Goal: Book appointment/travel/reservation

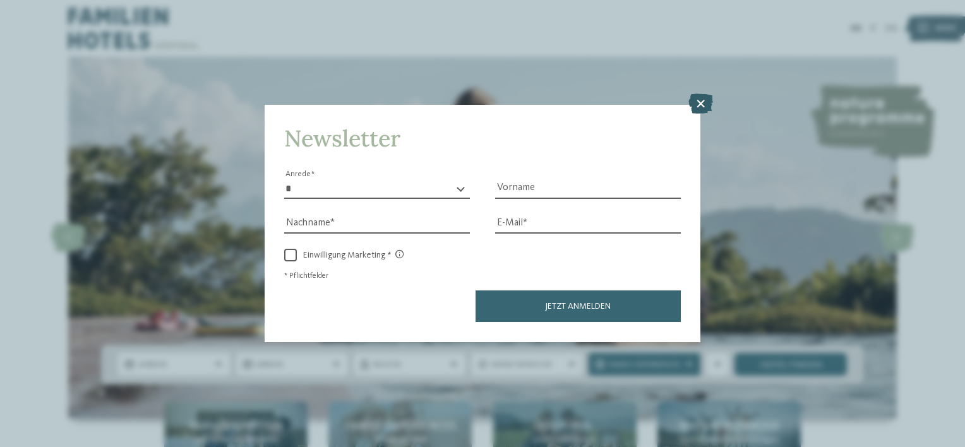
click at [704, 111] on icon at bounding box center [701, 104] width 25 height 20
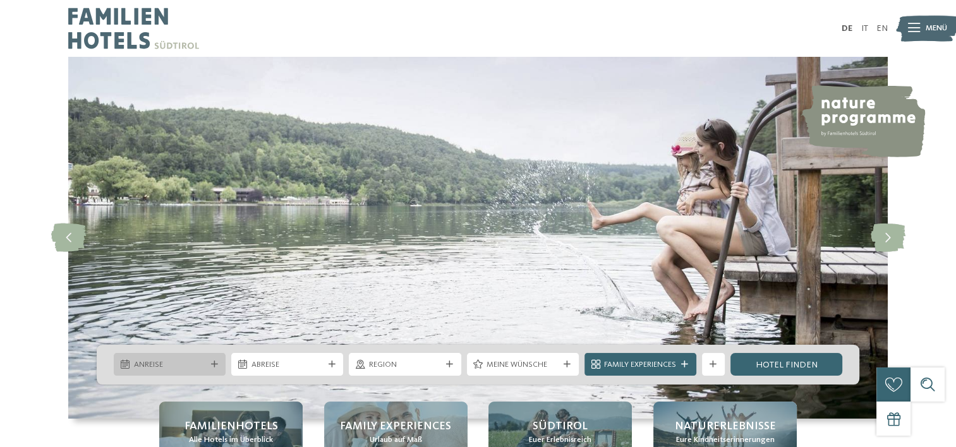
click at [215, 366] on icon at bounding box center [214, 364] width 7 height 7
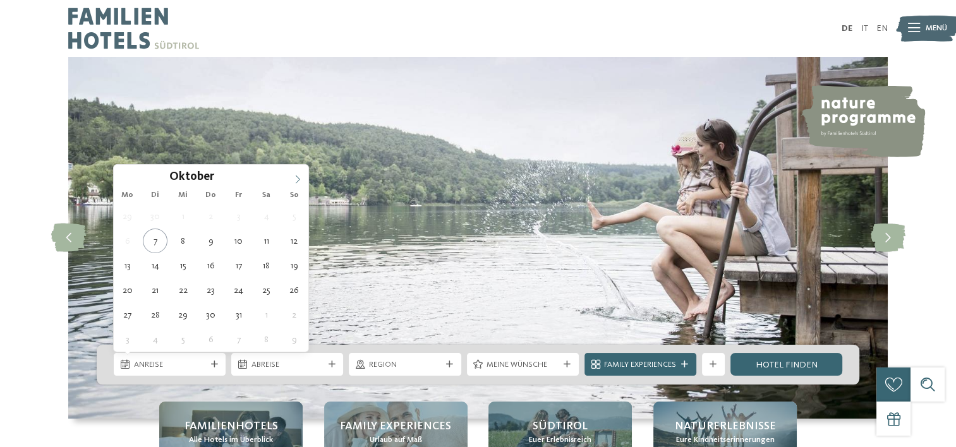
click at [297, 180] on icon at bounding box center [297, 179] width 9 height 9
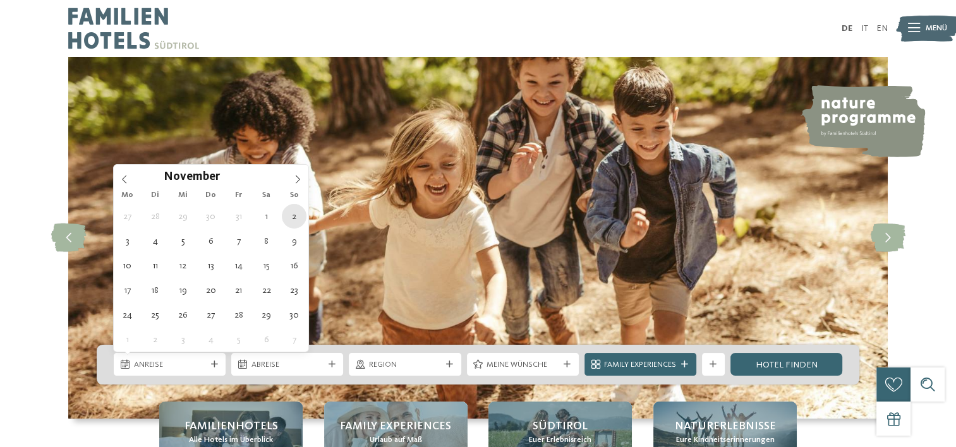
type div "02.11.2025"
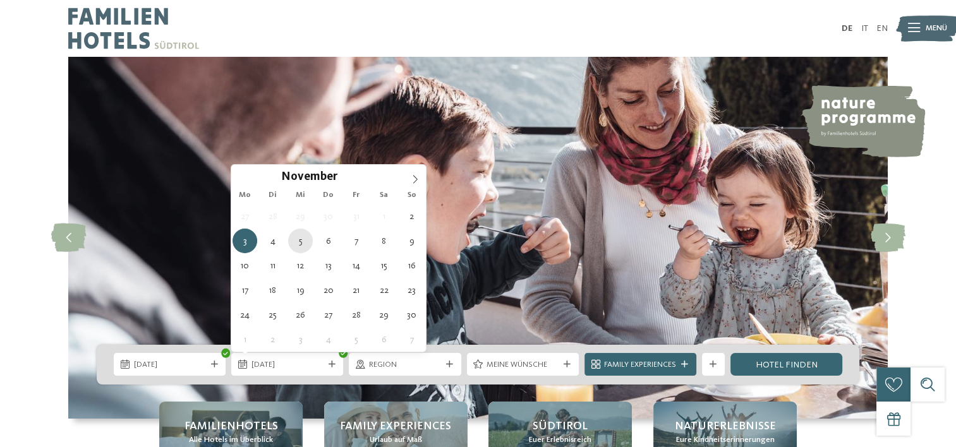
type div "05.11.2025"
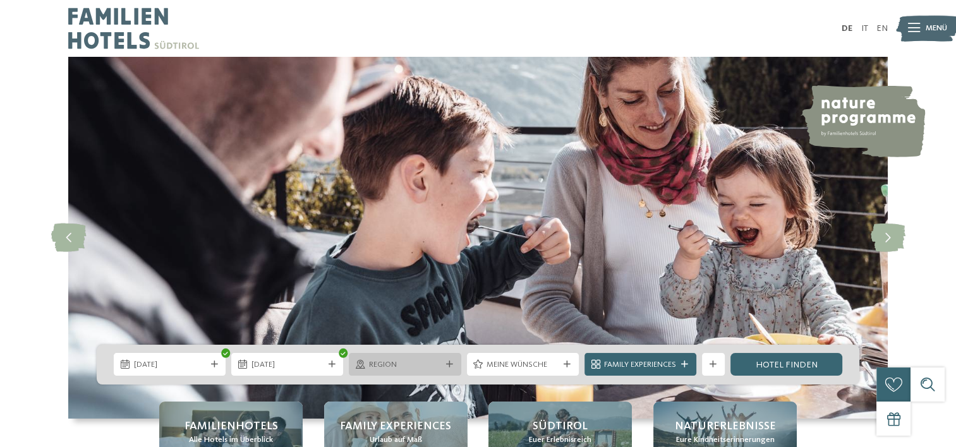
click at [420, 366] on span "Region" at bounding box center [405, 364] width 72 height 11
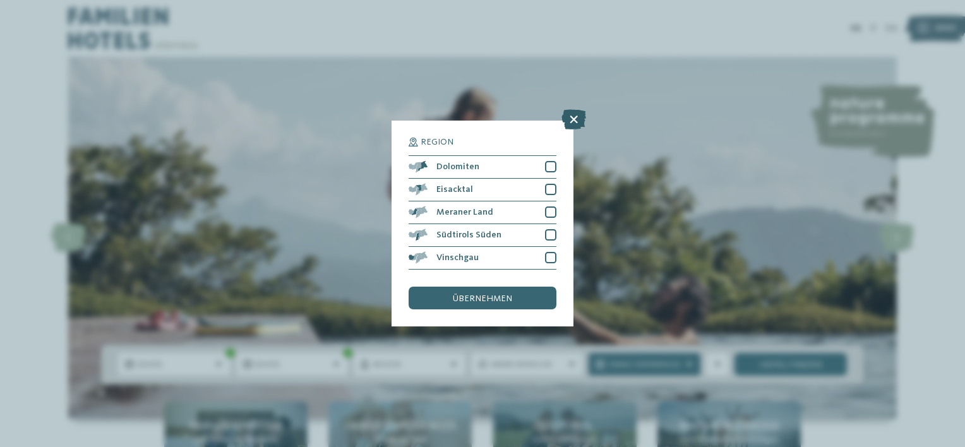
click at [570, 121] on icon at bounding box center [574, 119] width 25 height 20
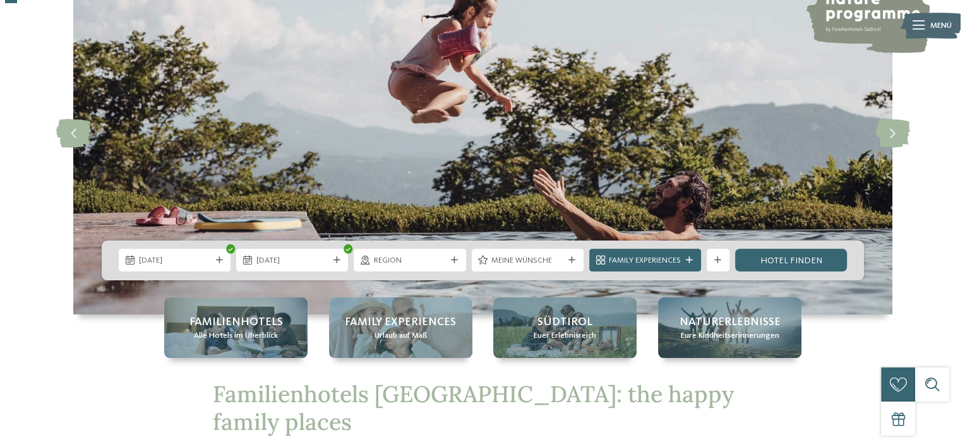
scroll to position [126, 0]
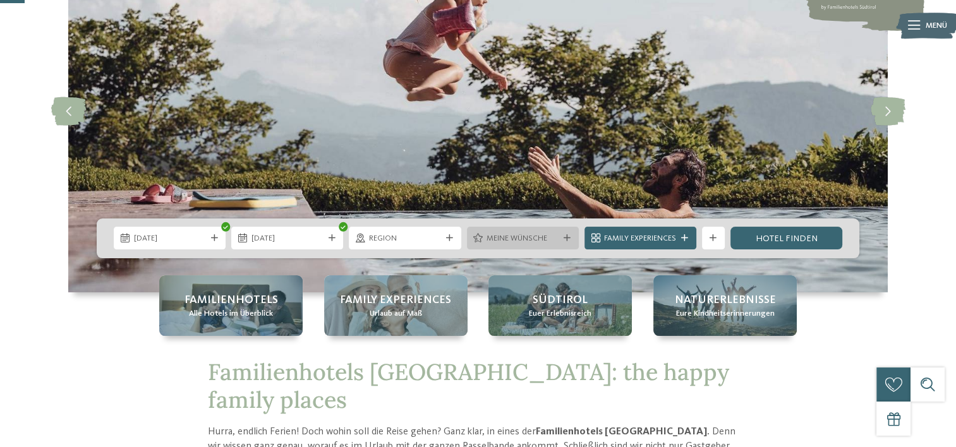
click at [557, 239] on span "Meine Wünsche" at bounding box center [522, 238] width 72 height 11
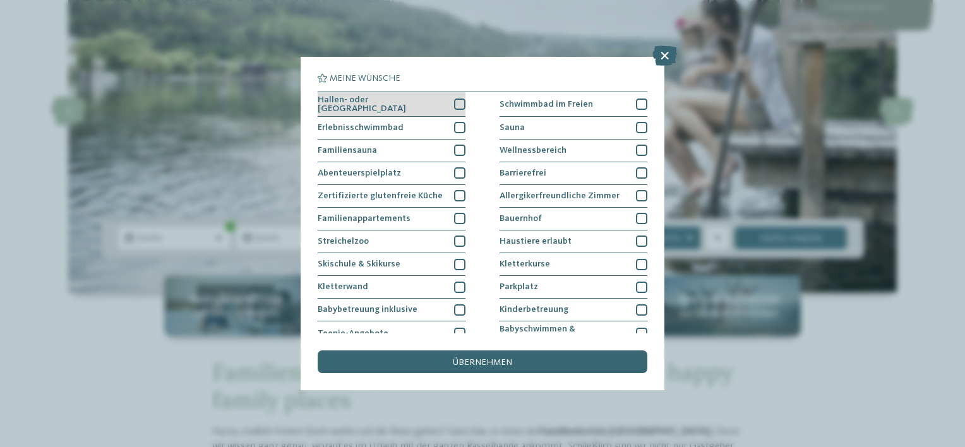
click at [457, 106] on div at bounding box center [459, 104] width 11 height 11
click at [456, 123] on div at bounding box center [459, 127] width 11 height 11
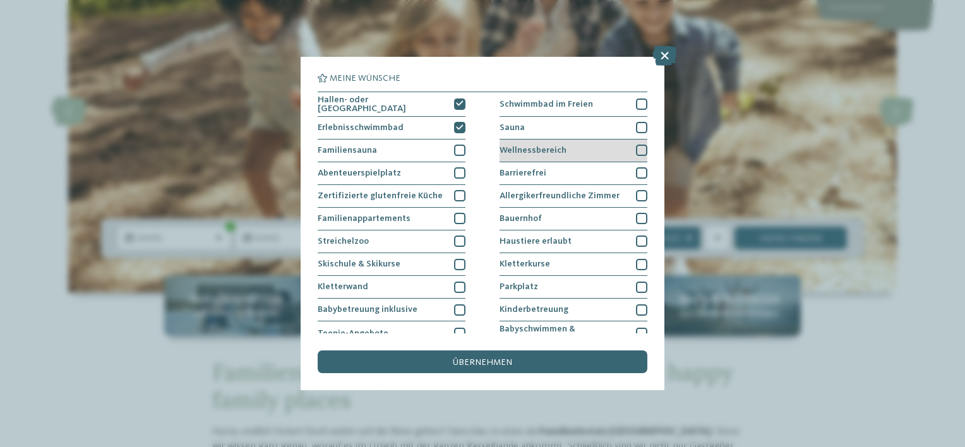
click at [636, 147] on div at bounding box center [641, 150] width 11 height 11
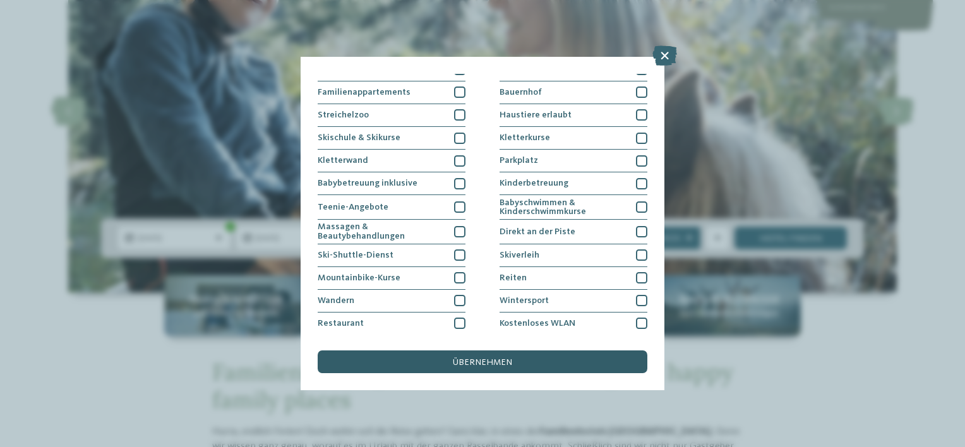
click at [461, 358] on span "übernehmen" at bounding box center [482, 362] width 59 height 9
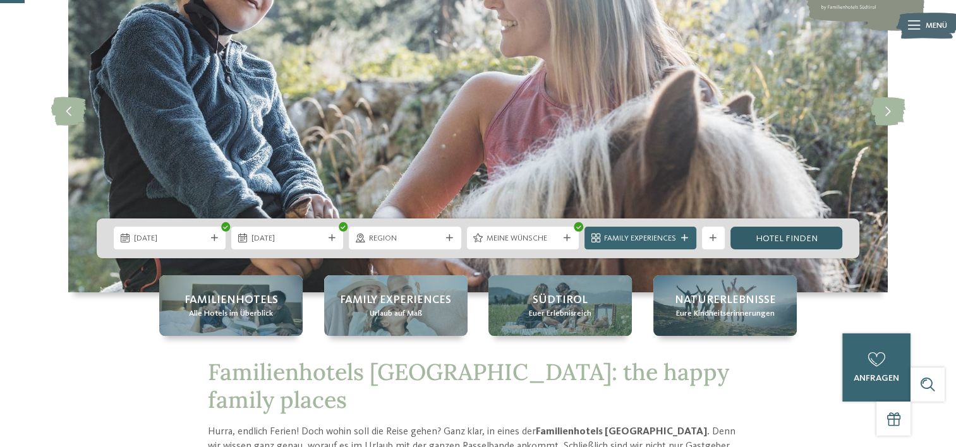
click at [766, 238] on link "Hotel finden" at bounding box center [786, 238] width 112 height 23
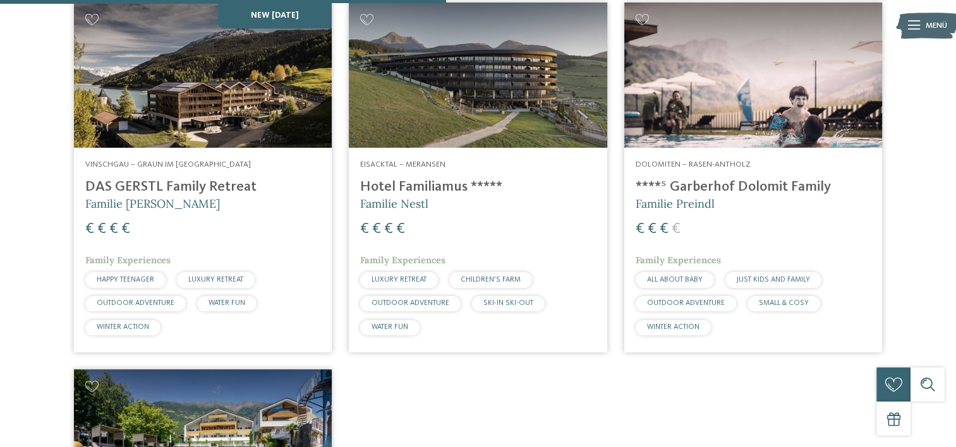
scroll to position [808, 0]
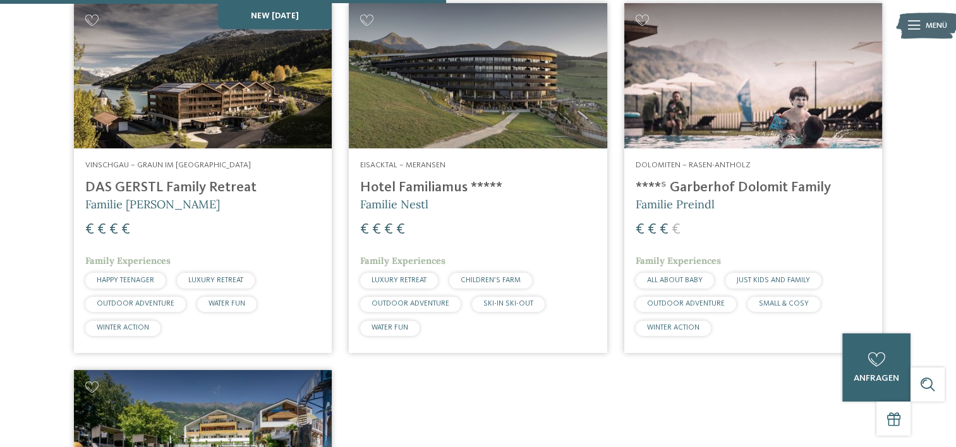
click at [182, 185] on h4 "DAS GERSTL Family Retreat" at bounding box center [202, 187] width 235 height 17
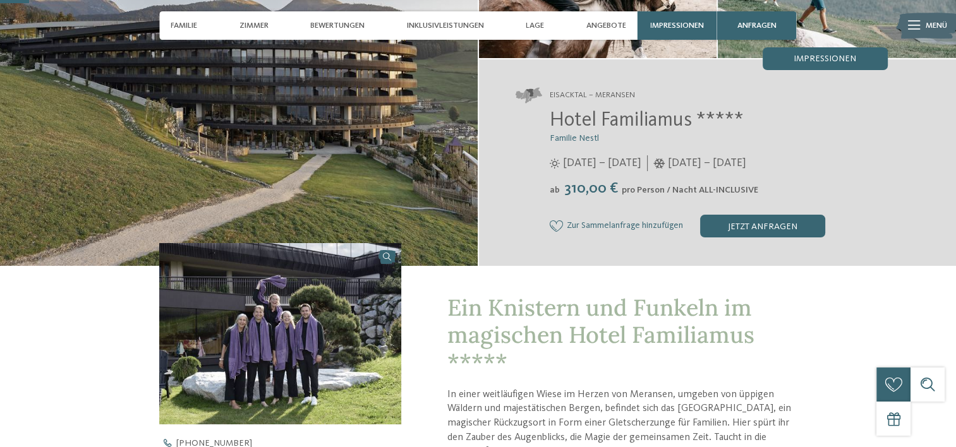
scroll to position [253, 0]
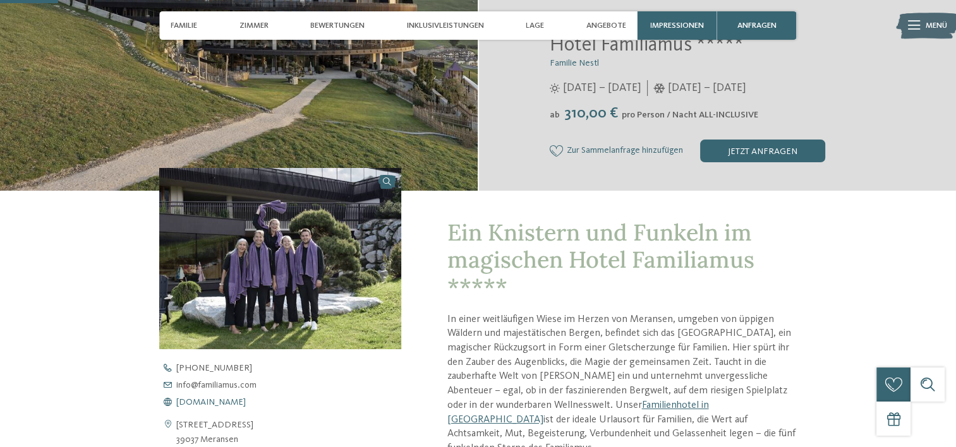
click at [217, 401] on span "www.familiamus.com" at bounding box center [210, 402] width 69 height 9
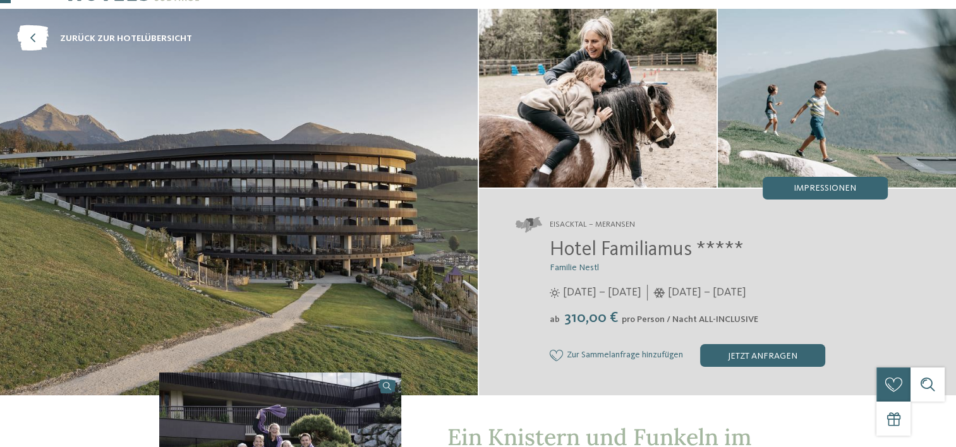
scroll to position [0, 0]
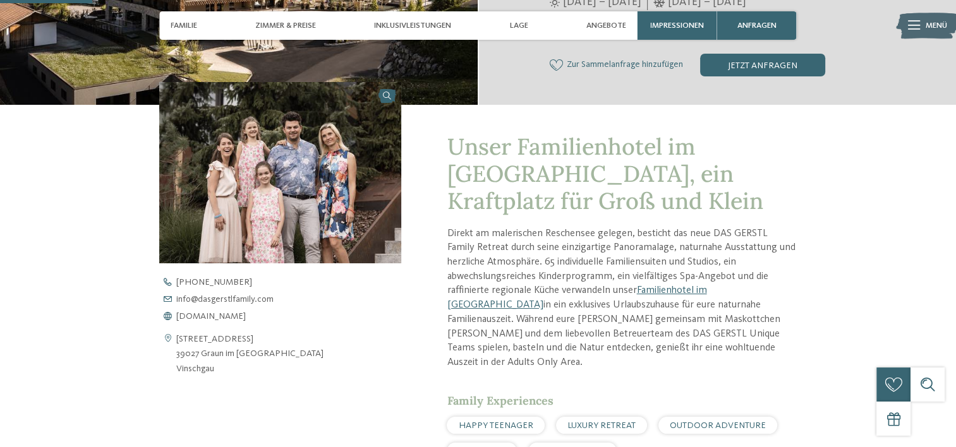
scroll to position [379, 0]
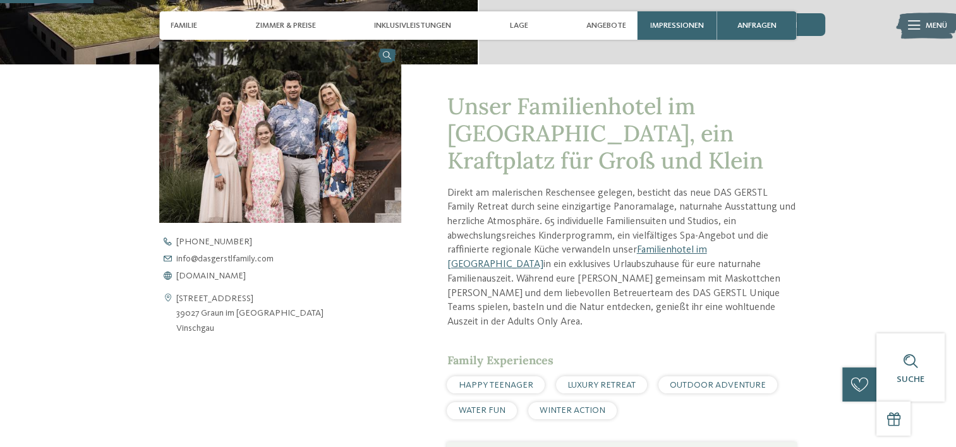
drag, startPoint x: 227, startPoint y: 323, endPoint x: 177, endPoint y: 298, distance: 55.7
click at [177, 298] on address "Altdorfstrasse Reschen 61 39027 Graun im Vinschgau am Reschensee Vinschgau" at bounding box center [249, 314] width 147 height 44
copy address "Altdorfstrasse Reschen 61 39027 Graun im Vinschgau am Reschensee Vinschgau"
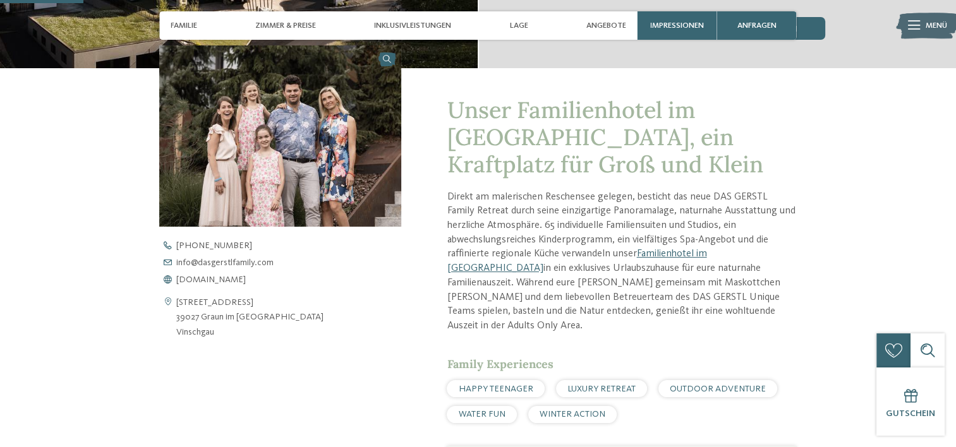
scroll to position [316, 0]
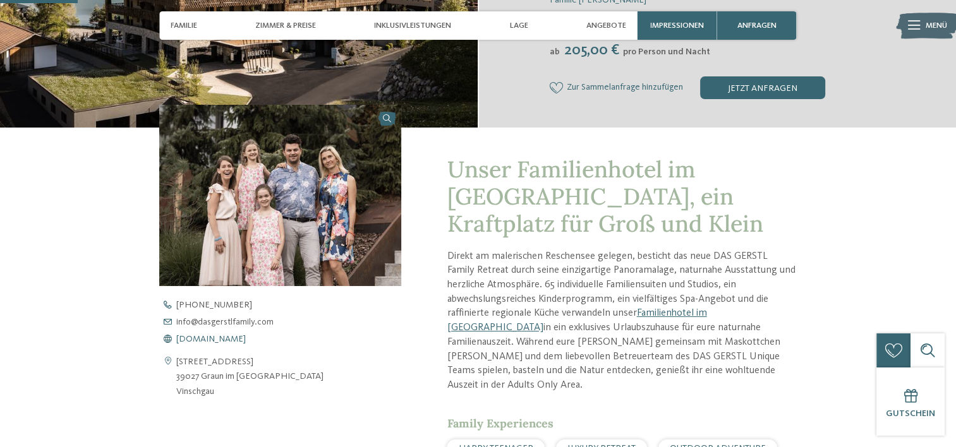
click at [236, 341] on span "www.dasgerstlfamily.com" at bounding box center [210, 339] width 69 height 9
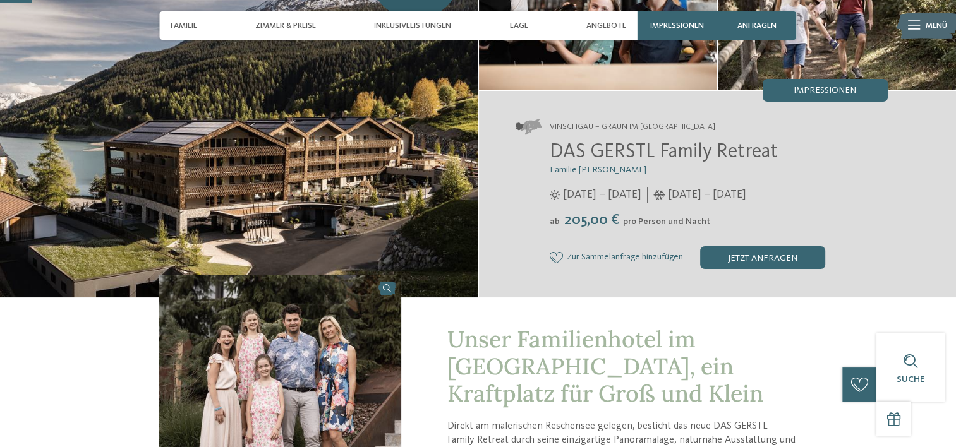
scroll to position [126, 0]
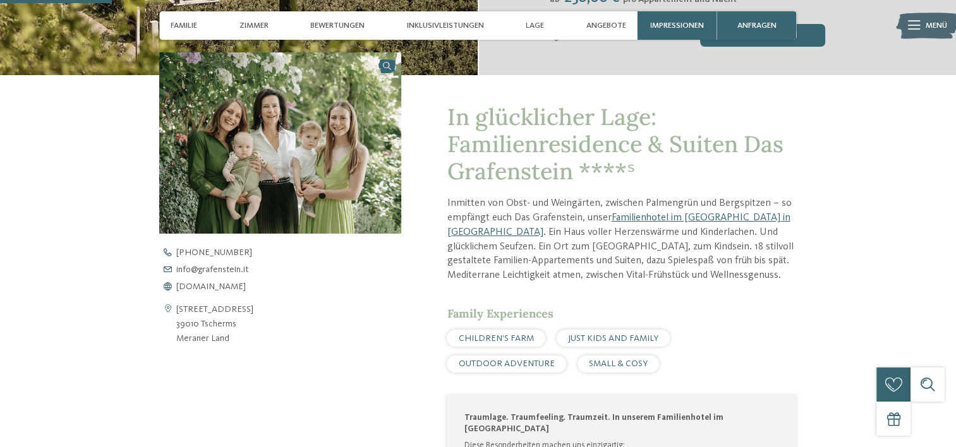
scroll to position [442, 0]
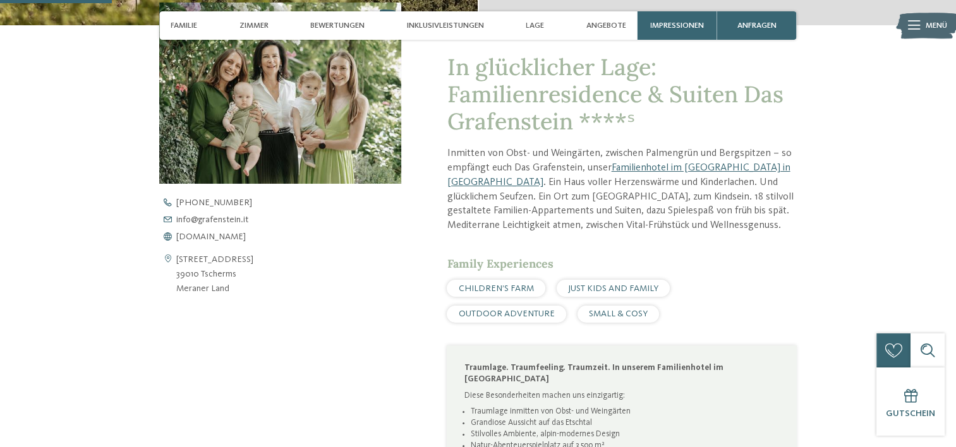
drag, startPoint x: 232, startPoint y: 289, endPoint x: 165, endPoint y: 260, distance: 73.8
click at [165, 260] on div "[STREET_ADDRESS] 39010 Tscherms [GEOGRAPHIC_DATA]" at bounding box center [280, 275] width 242 height 44
copy div "[STREET_ADDRESS] Land"
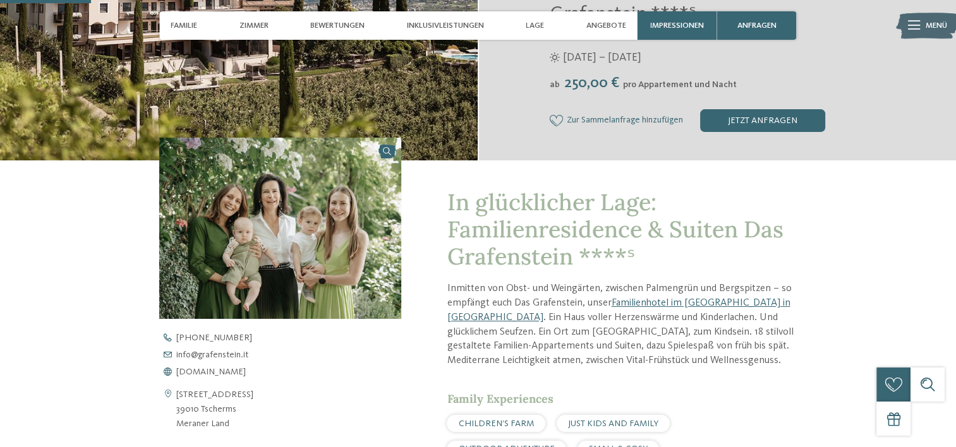
scroll to position [379, 0]
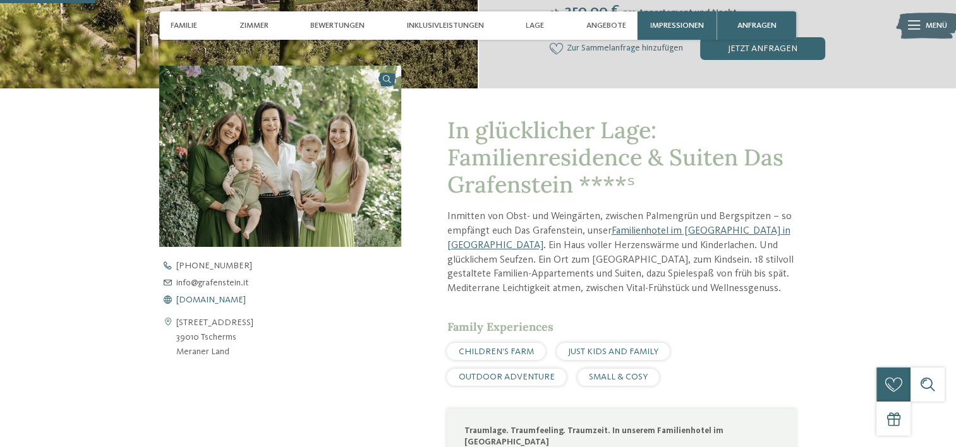
click at [203, 299] on span "[DOMAIN_NAME]" at bounding box center [210, 300] width 69 height 9
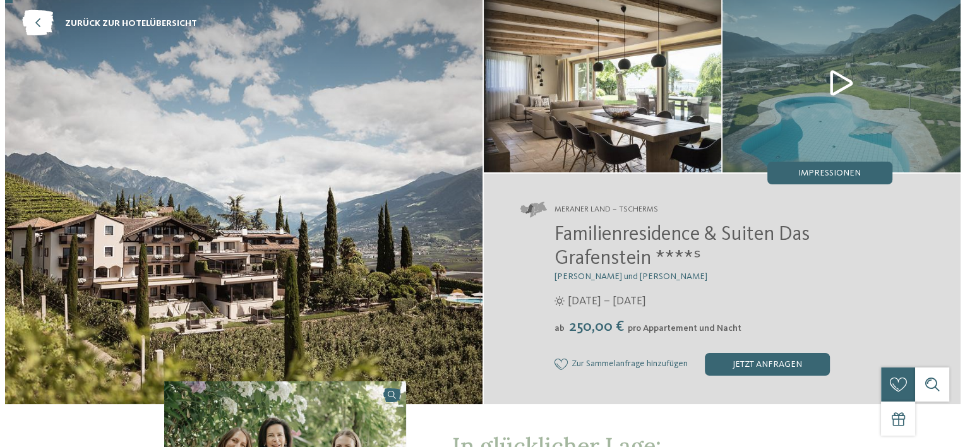
scroll to position [0, 0]
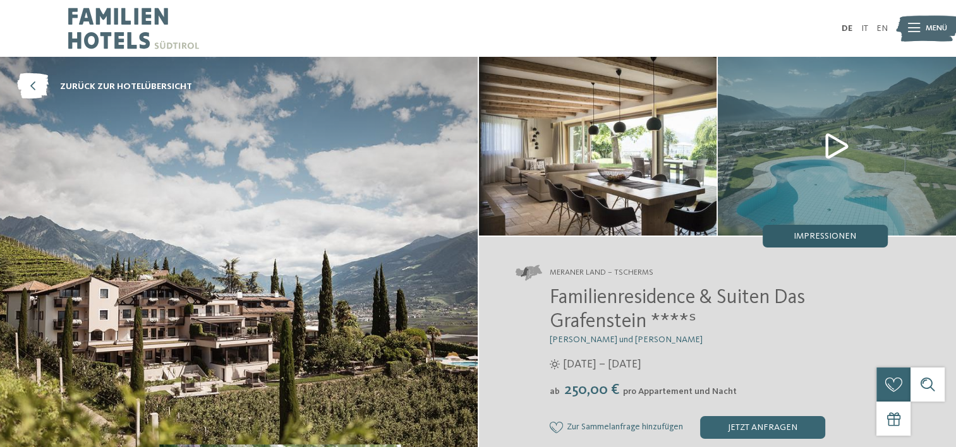
click at [831, 233] on span "Impressionen" at bounding box center [825, 236] width 63 height 9
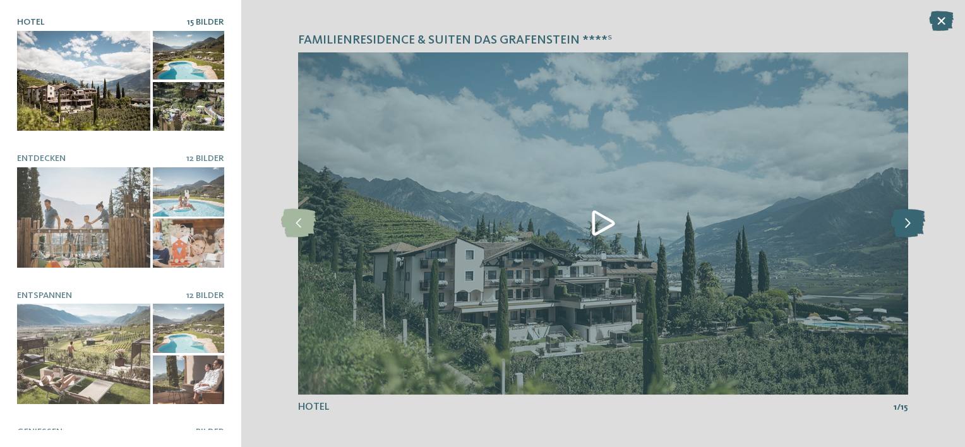
click at [915, 225] on icon at bounding box center [908, 223] width 35 height 28
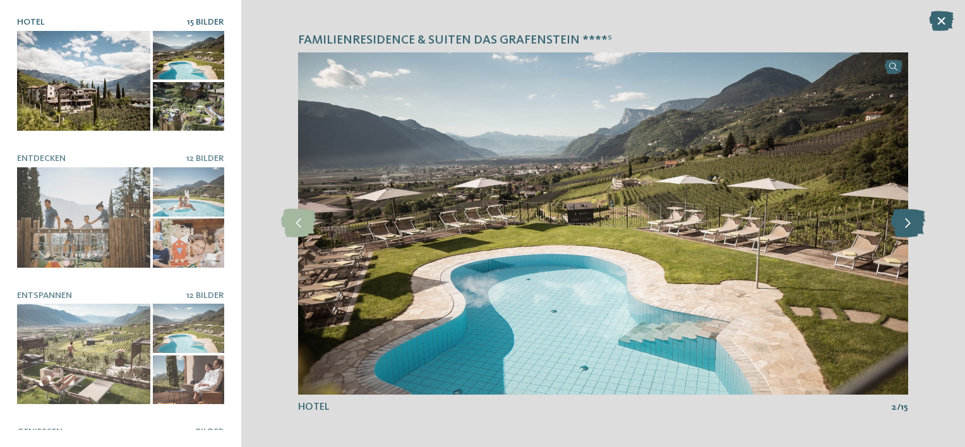
click at [915, 225] on icon at bounding box center [908, 223] width 35 height 28
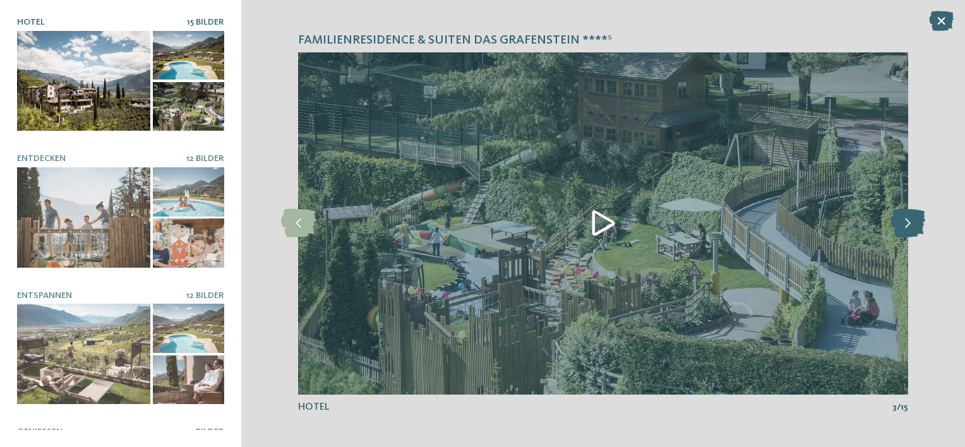
click at [915, 225] on icon at bounding box center [908, 223] width 35 height 28
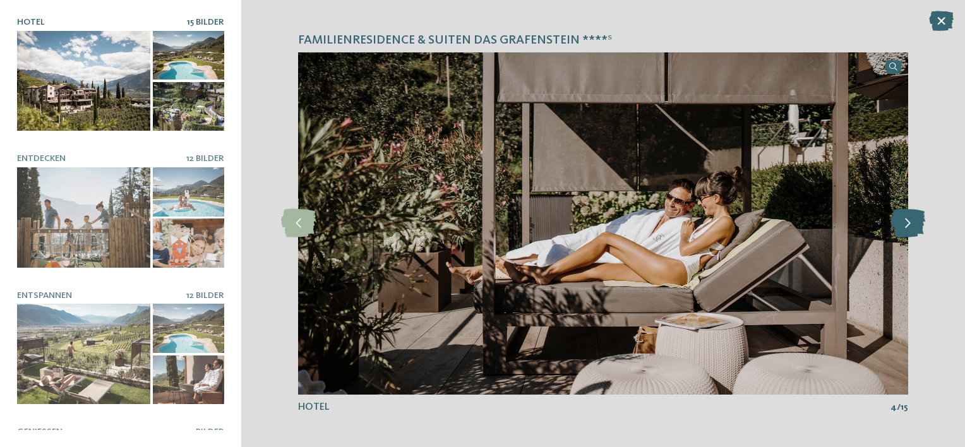
click at [915, 225] on icon at bounding box center [908, 223] width 35 height 28
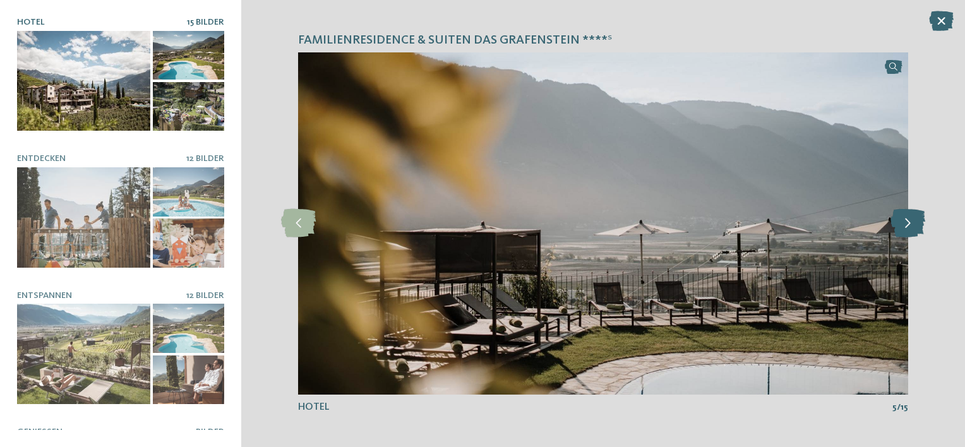
click at [915, 225] on icon at bounding box center [908, 223] width 35 height 28
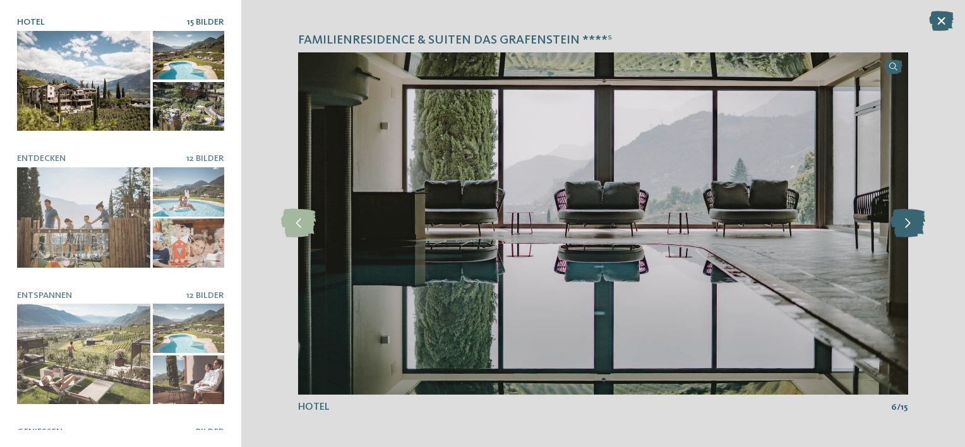
click at [915, 225] on icon at bounding box center [908, 223] width 35 height 28
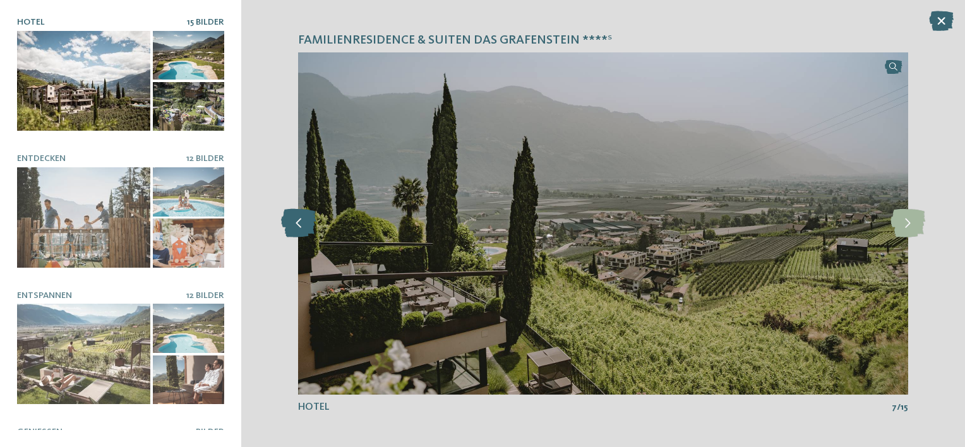
click at [304, 222] on icon at bounding box center [298, 223] width 35 height 28
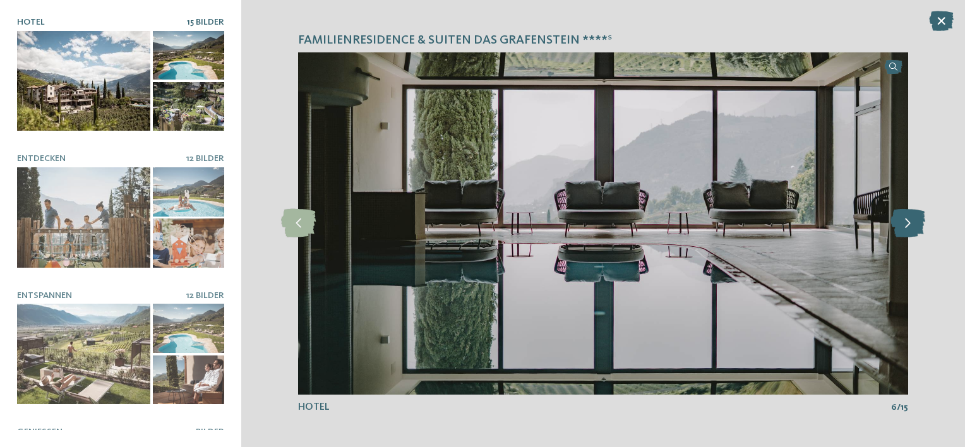
click at [912, 228] on icon at bounding box center [908, 223] width 35 height 28
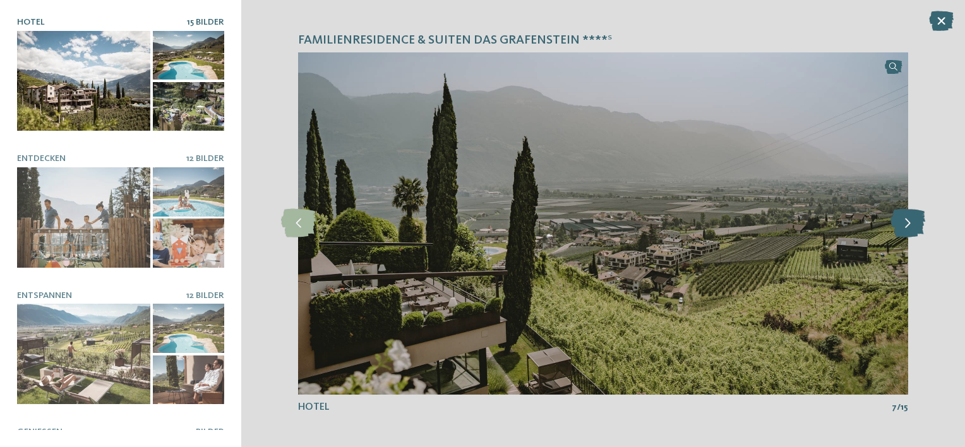
click at [912, 228] on icon at bounding box center [908, 223] width 35 height 28
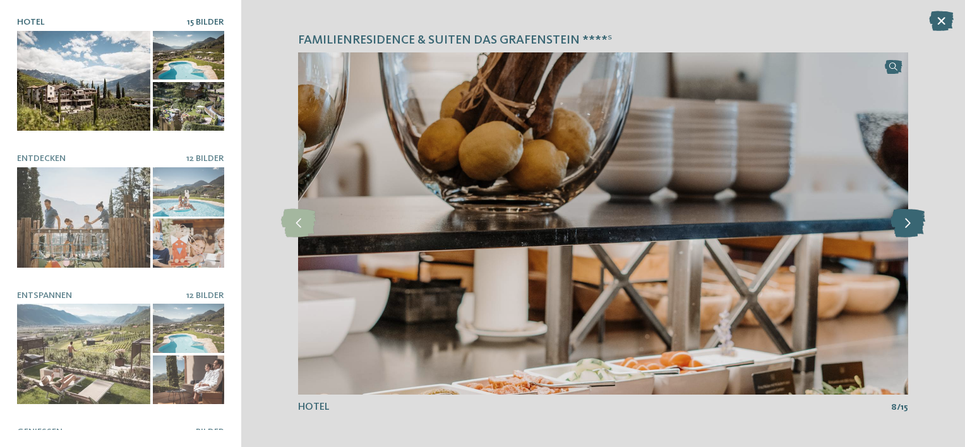
click at [912, 228] on icon at bounding box center [908, 223] width 35 height 28
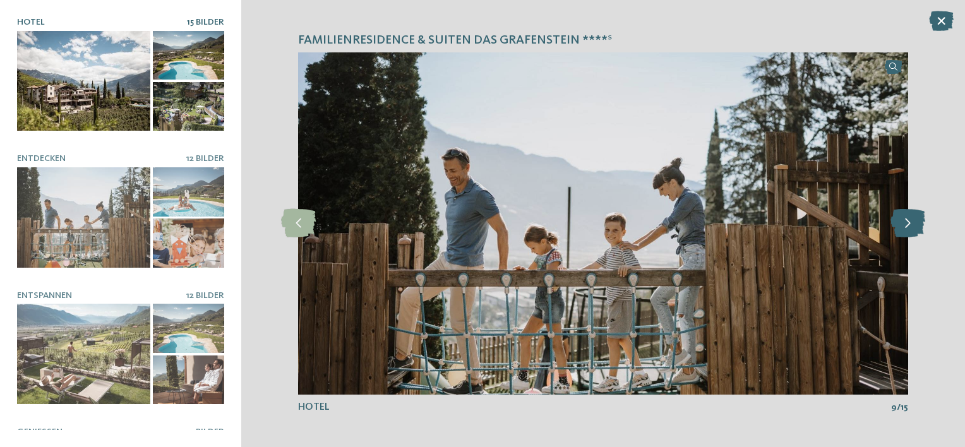
click at [912, 228] on icon at bounding box center [908, 223] width 35 height 28
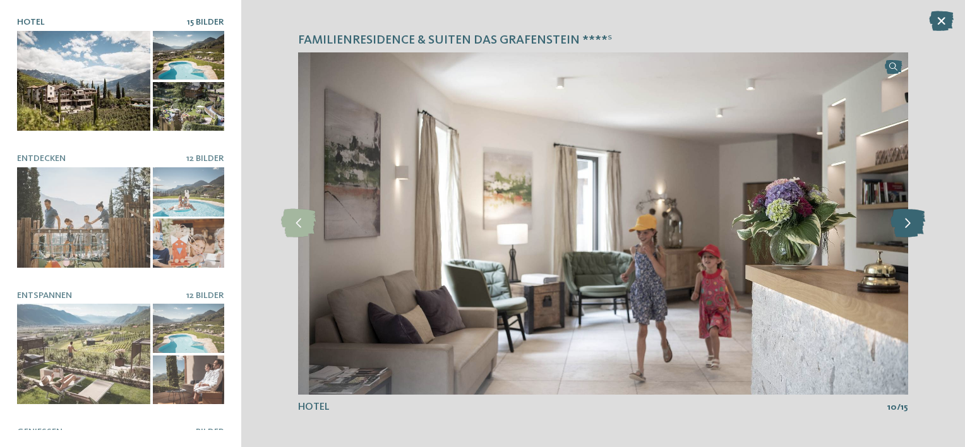
click at [912, 228] on icon at bounding box center [908, 223] width 35 height 28
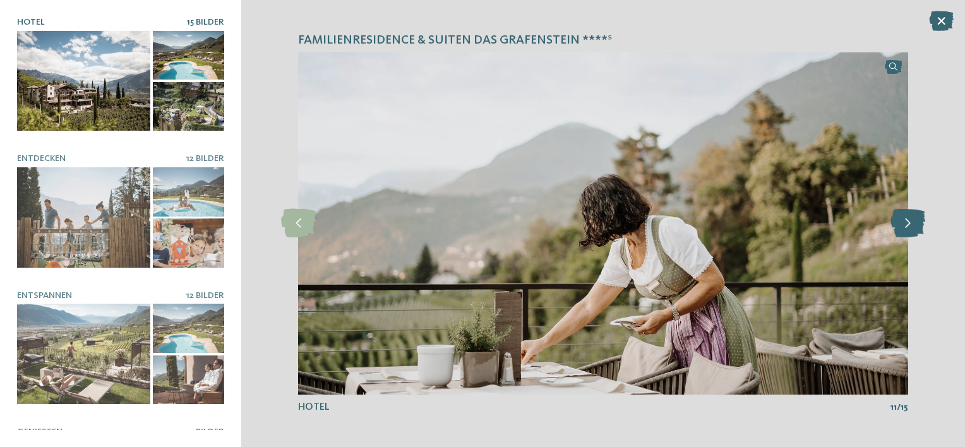
click at [912, 228] on icon at bounding box center [908, 223] width 35 height 28
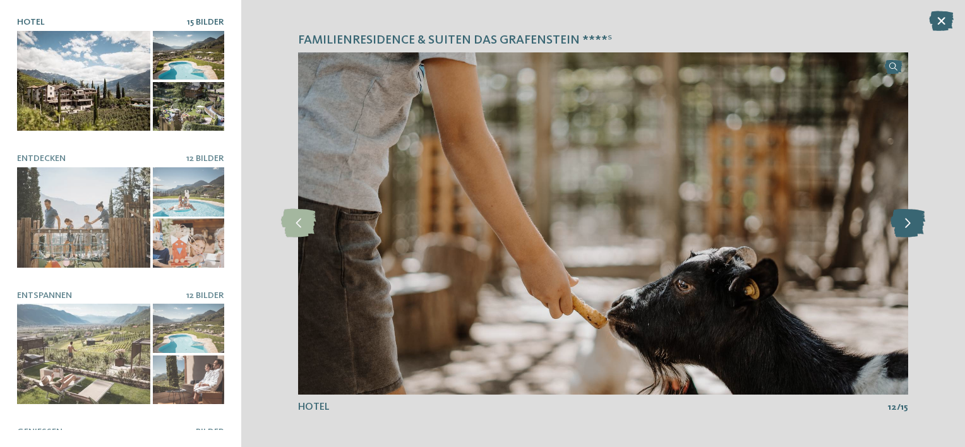
click at [912, 228] on icon at bounding box center [908, 223] width 35 height 28
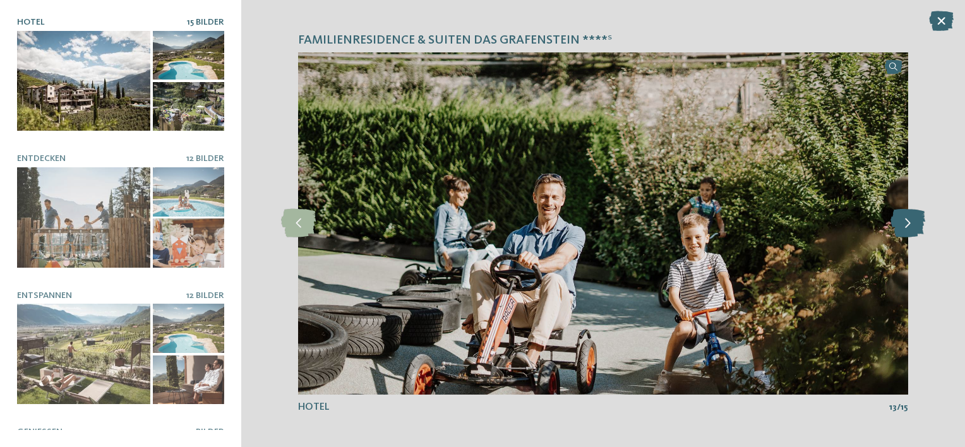
click at [912, 228] on icon at bounding box center [908, 223] width 35 height 28
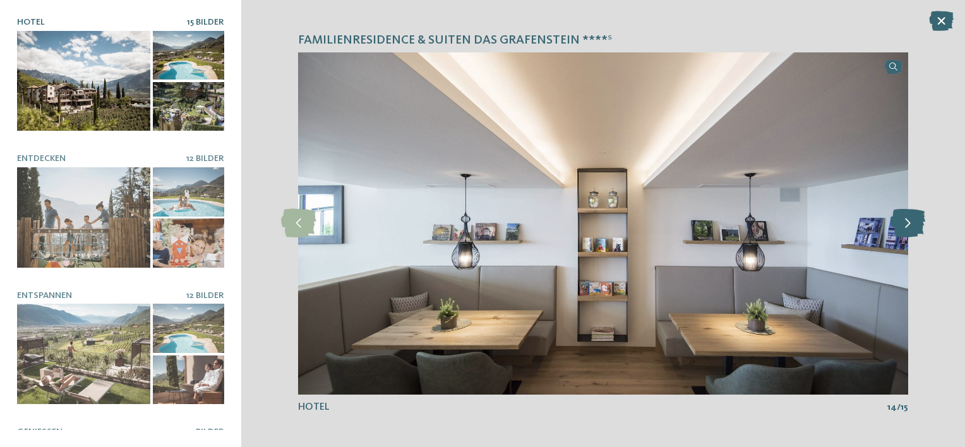
click at [912, 228] on icon at bounding box center [908, 223] width 35 height 28
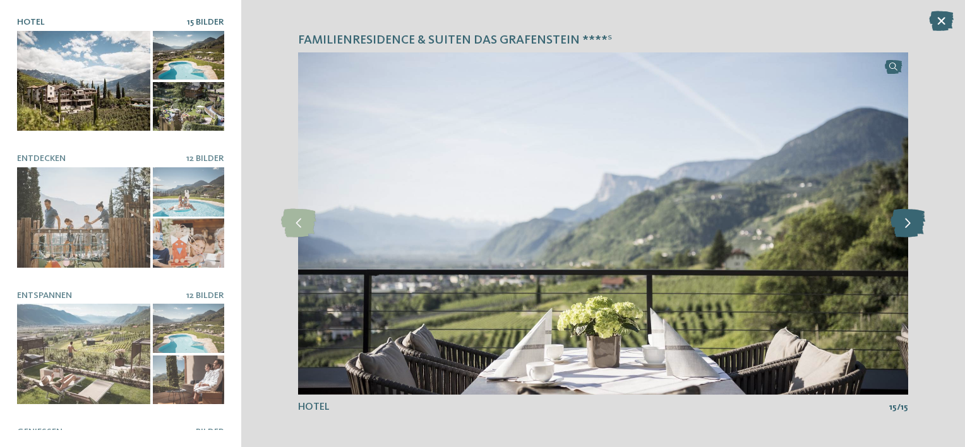
click at [912, 228] on icon at bounding box center [908, 223] width 35 height 28
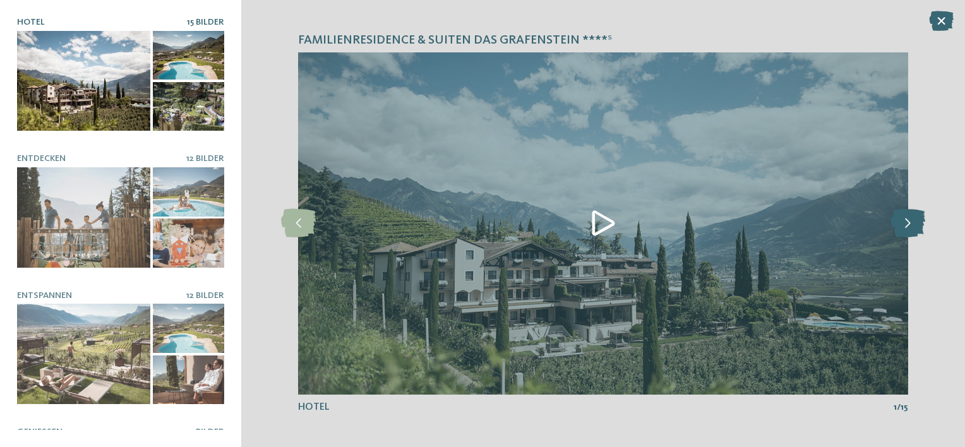
click at [912, 228] on icon at bounding box center [908, 223] width 35 height 28
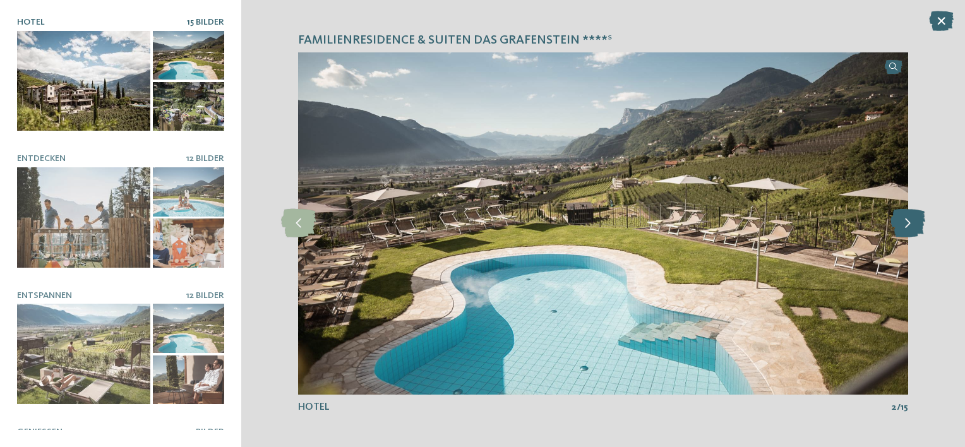
click at [912, 228] on icon at bounding box center [908, 223] width 35 height 28
